Goal: Information Seeking & Learning: Learn about a topic

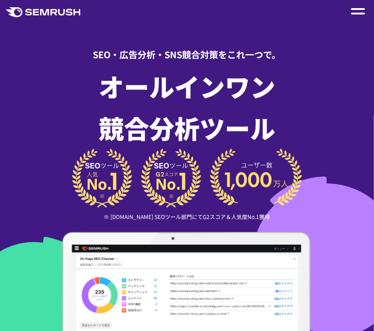
drag, startPoint x: 0, startPoint y: 0, endPoint x: 73, endPoint y: 101, distance: 124.7
click at [73, 101] on h1 "オールインワン 競合分析ツール" at bounding box center [187, 106] width 307 height 83
click at [281, 13] on span at bounding box center [358, 14] width 14 height 2
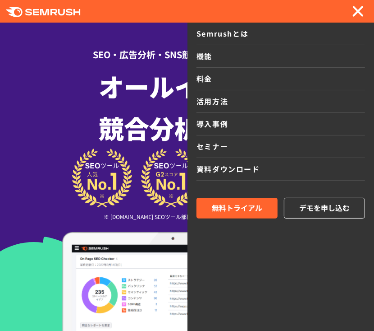
click at [258, 70] on link "料金" at bounding box center [281, 79] width 169 height 23
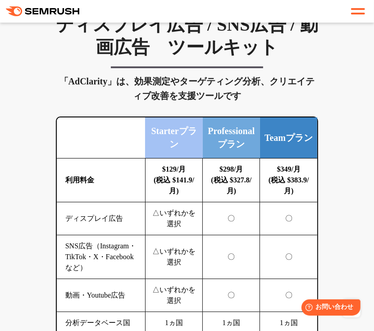
scroll to position [1684, 0]
